Goal: Information Seeking & Learning: Understand process/instructions

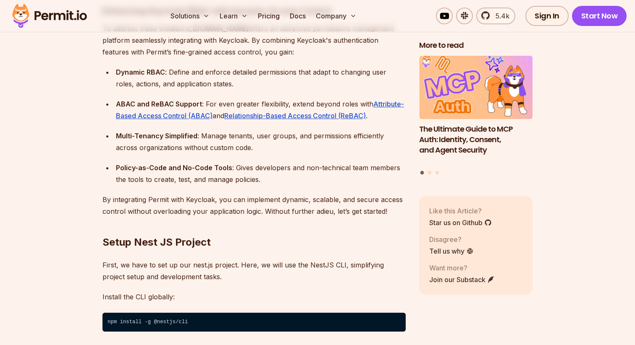
scroll to position [1251, 0]
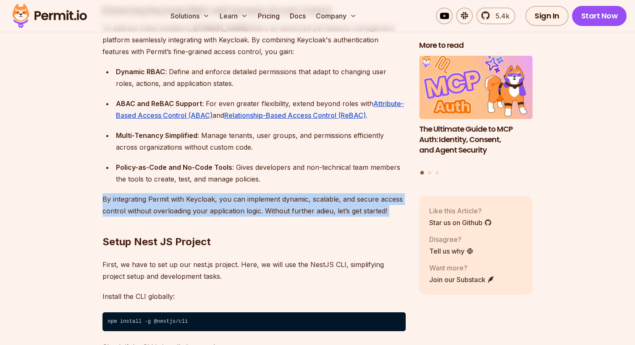
click at [305, 206] on h2 "Setup Nest JS Project" at bounding box center [253, 225] width 303 height 47
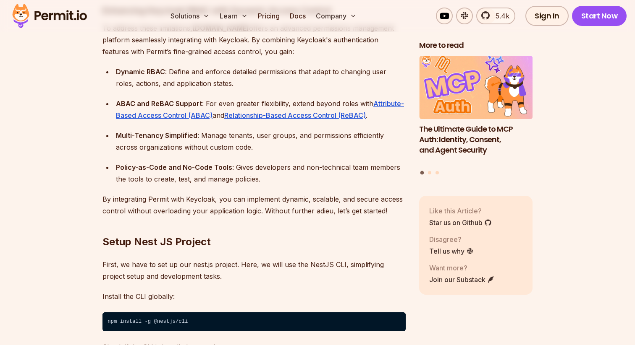
click at [305, 206] on h2 "Setup Nest JS Project" at bounding box center [253, 225] width 303 height 47
click at [323, 259] on p "First, we have to set up our nest.js project. Here, we will use the NestJS CLI,…" at bounding box center [253, 271] width 303 height 24
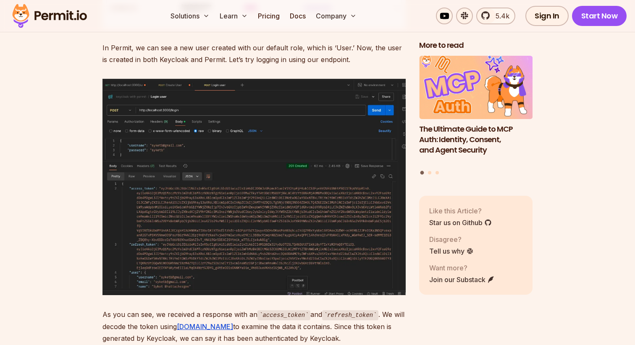
scroll to position [11094, 0]
